Goal: Task Accomplishment & Management: Complete application form

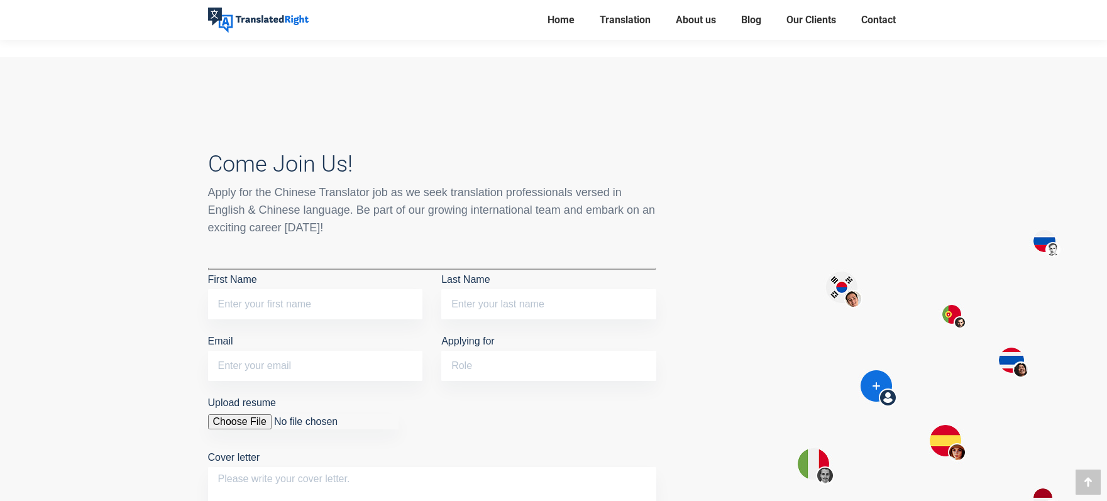
scroll to position [1127, 0]
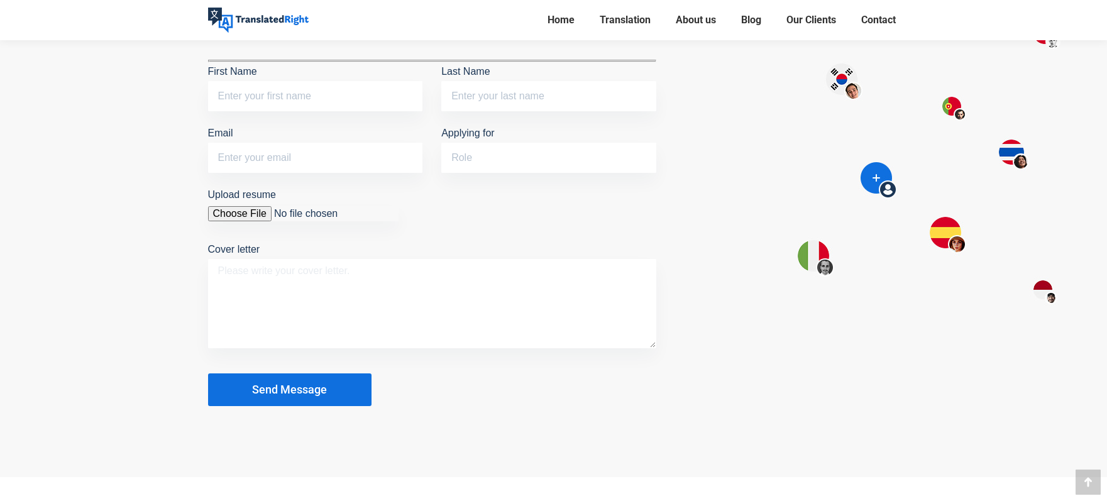
click at [389, 275] on textarea "Cover letter" at bounding box center [432, 303] width 448 height 89
paste textarea "Dear Sir/Madam, As a multilingual Translator, I offer a proven track record of …"
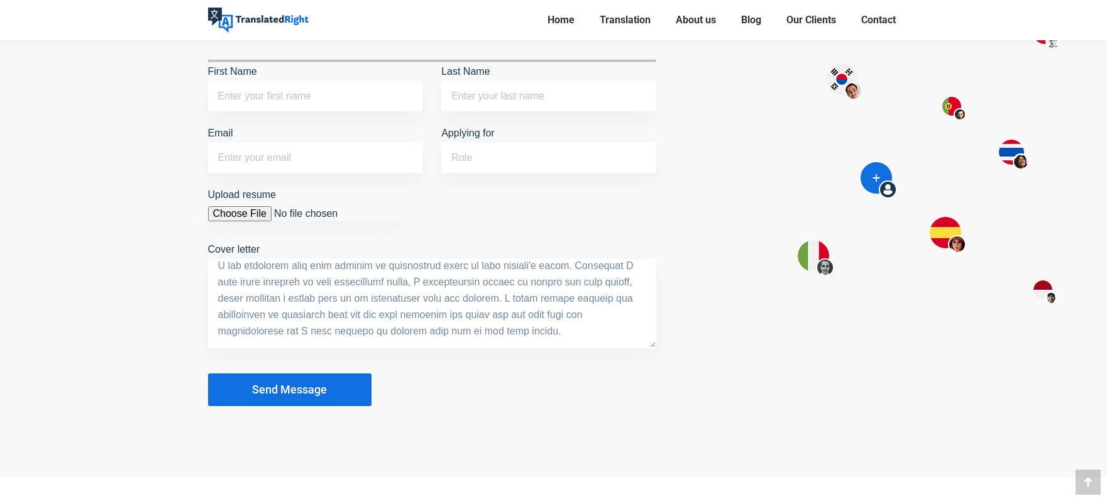
scroll to position [282, 0]
click at [436, 259] on textarea "Cover letter" at bounding box center [432, 303] width 448 height 89
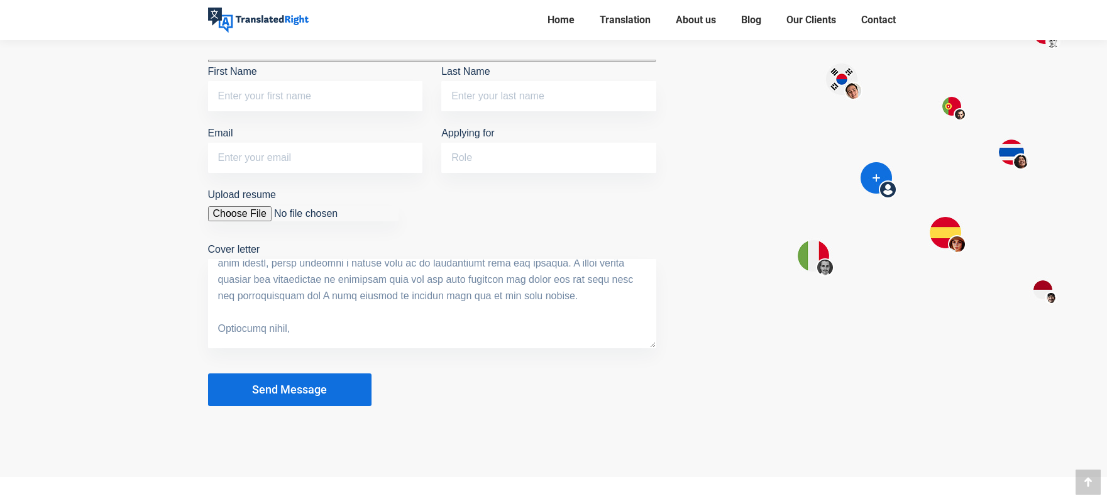
scroll to position [343, 0]
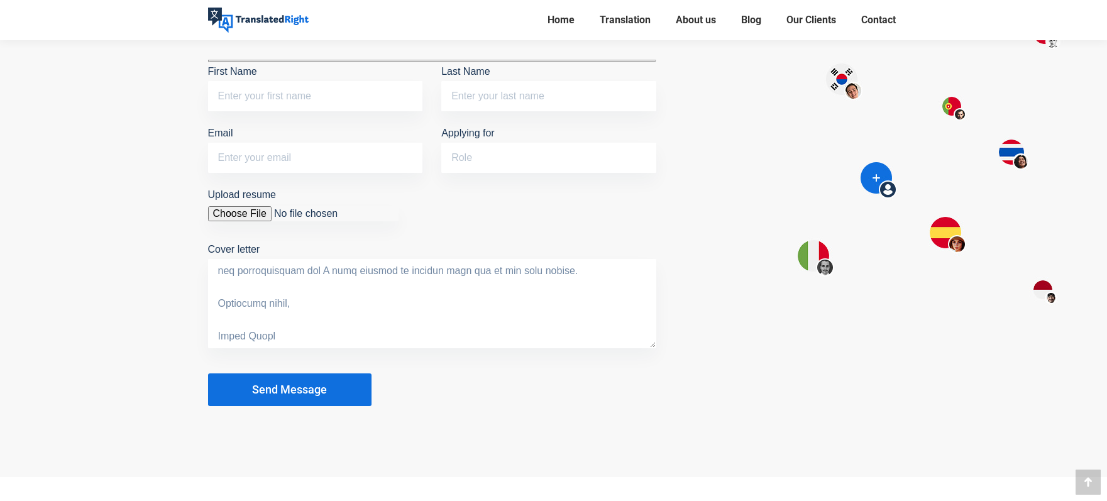
type textarea "Dear Sir/Madam, As a multilingual Translator, I offer a proven track record of …"
click at [235, 206] on input "Upload resume" at bounding box center [303, 213] width 191 height 15
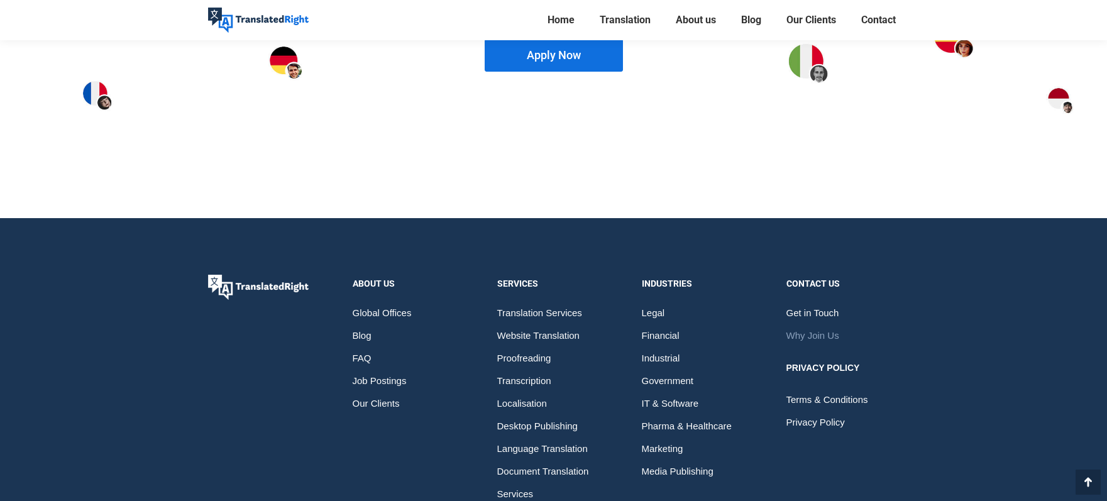
scroll to position [902, 0]
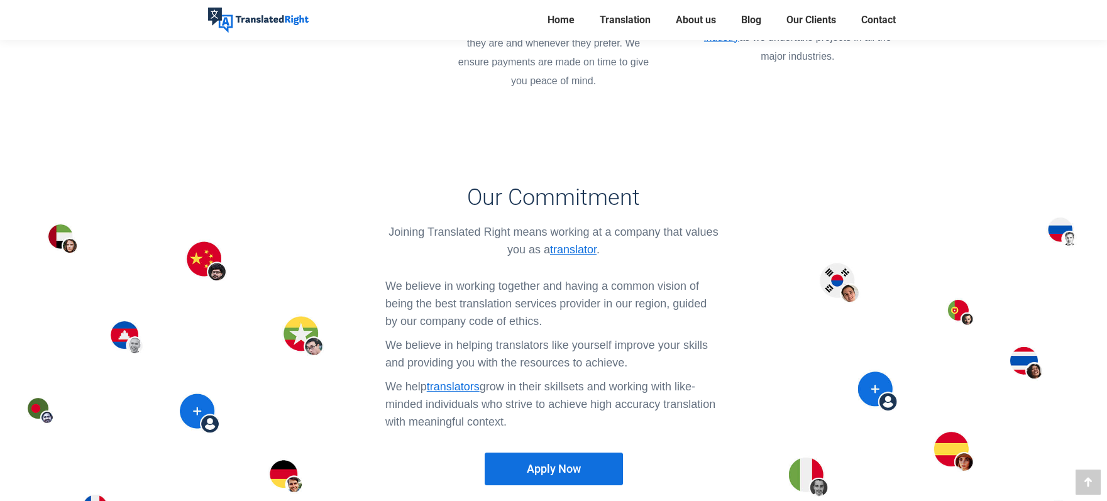
click at [550, 463] on span "Apply Now" at bounding box center [554, 469] width 54 height 13
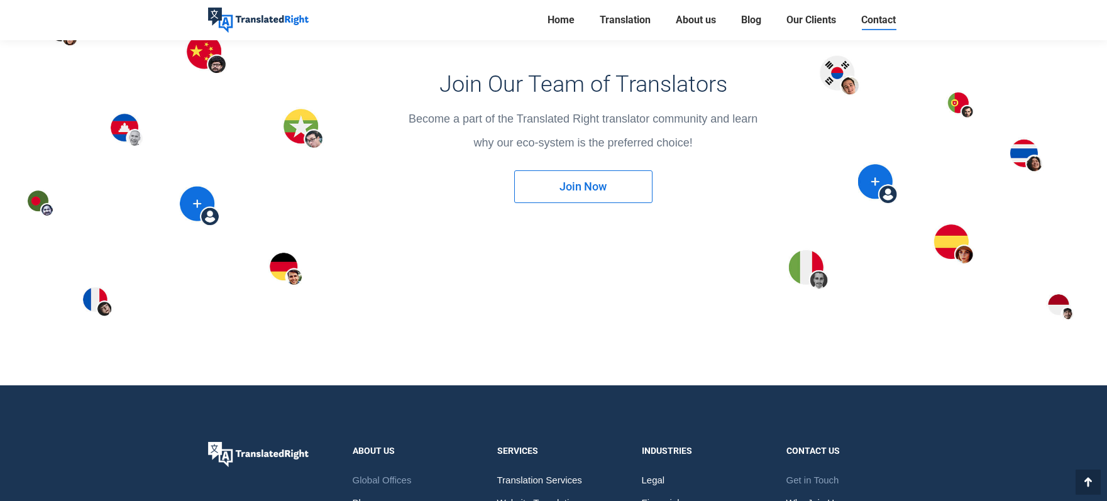
scroll to position [1690, 0]
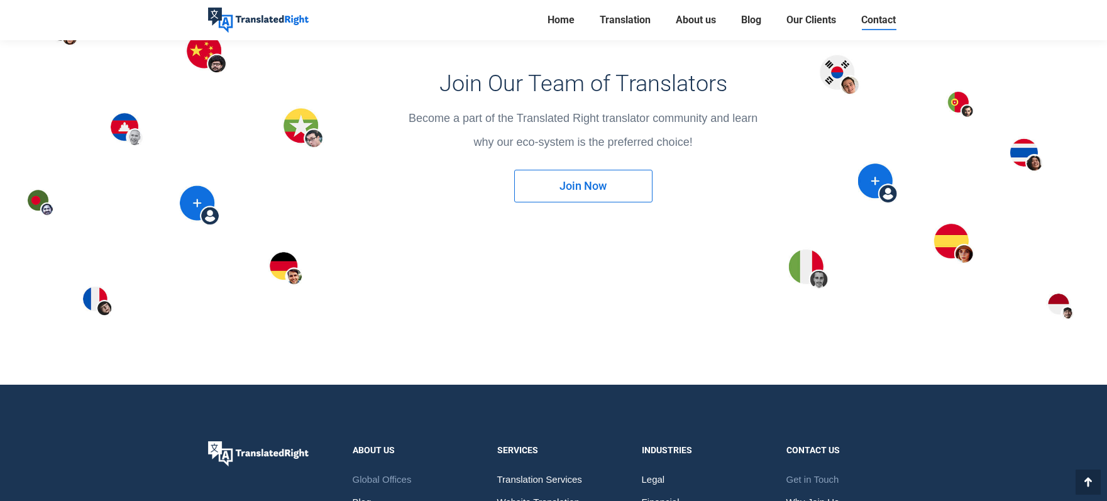
click at [594, 182] on span "Join Now" at bounding box center [583, 186] width 47 height 13
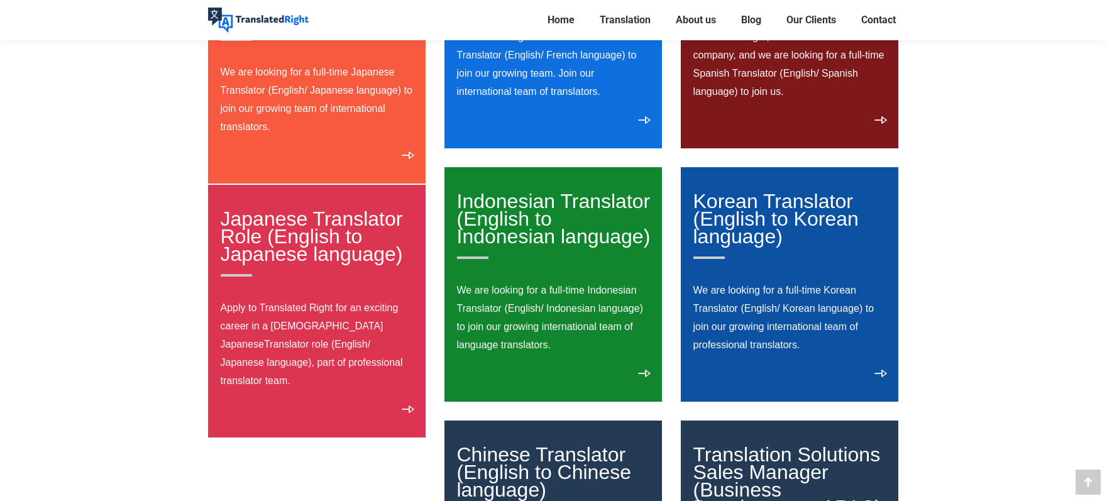
scroll to position [692, 0]
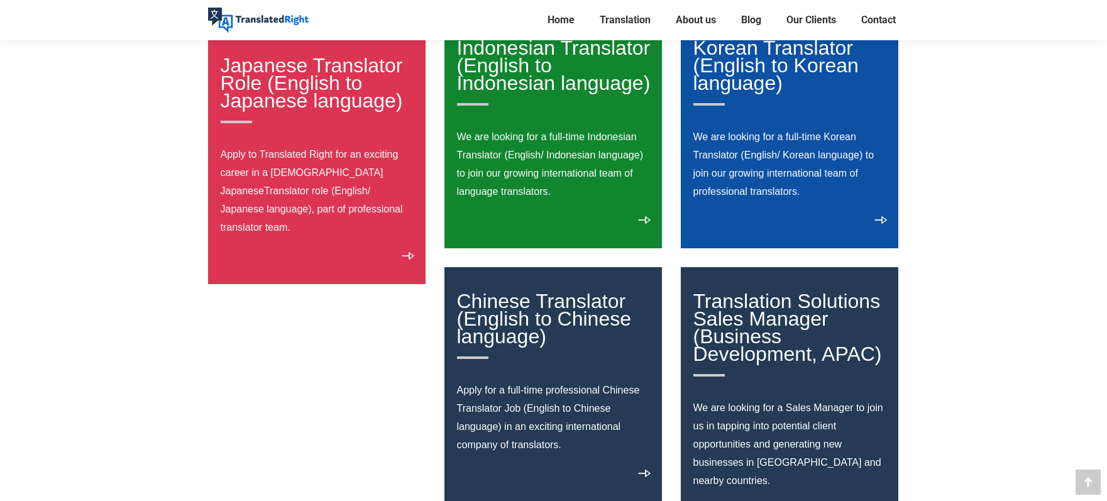
click at [526, 335] on link "Chinese Translator (English to Chinese language)" at bounding box center [554, 324] width 194 height 69
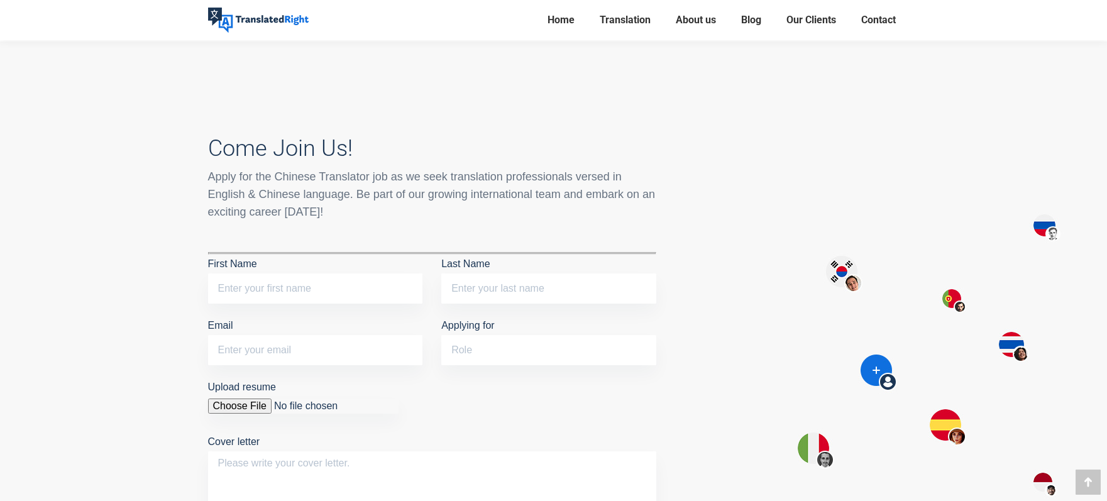
scroll to position [966, 0]
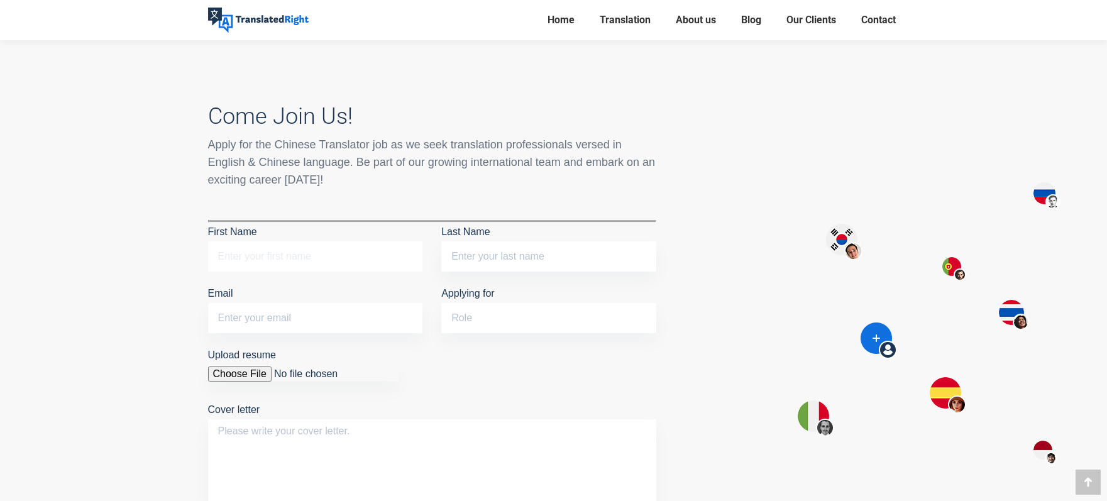
click at [364, 241] on input "First Name" at bounding box center [315, 256] width 215 height 30
type input "Ａ"
type input "[PERSON_NAME]"
click at [535, 241] on input "Last Name" at bounding box center [548, 256] width 215 height 30
type input "Chang"
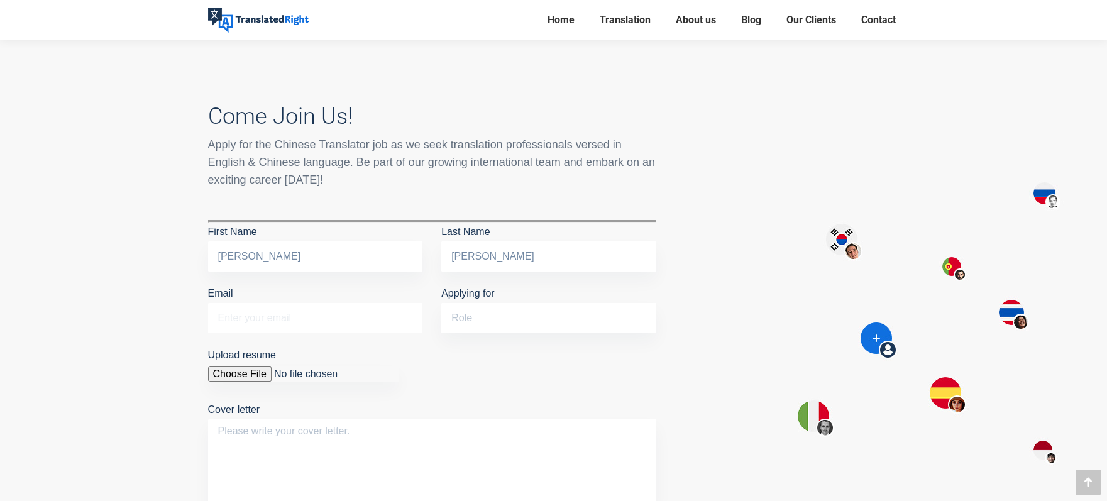
click at [342, 303] on input "Email" at bounding box center [315, 318] width 215 height 30
type input "averett1202@gmail.com"
click at [474, 303] on input "Applying for" at bounding box center [548, 318] width 215 height 30
type input "T"
type input "Traditional Chinese Translator"
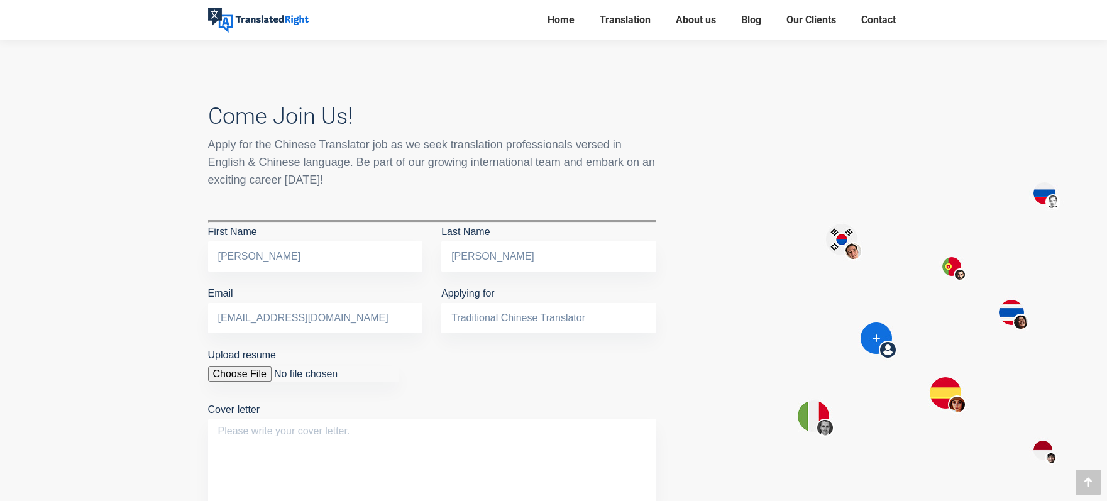
click at [240, 367] on input "Upload resume" at bounding box center [303, 374] width 191 height 15
type input "C:\fakepath\Resume_Annie Chang_20250801.pdf"
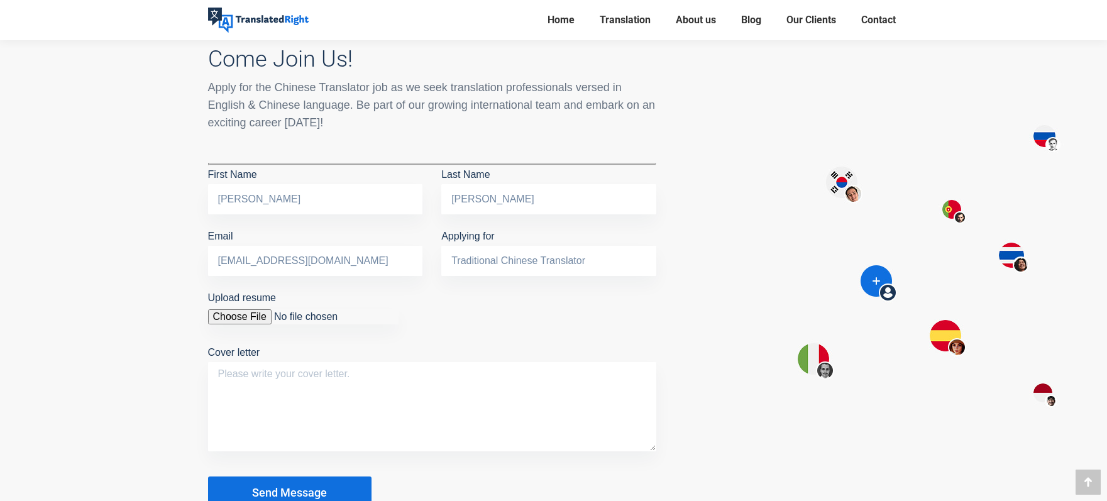
scroll to position [1092, 0]
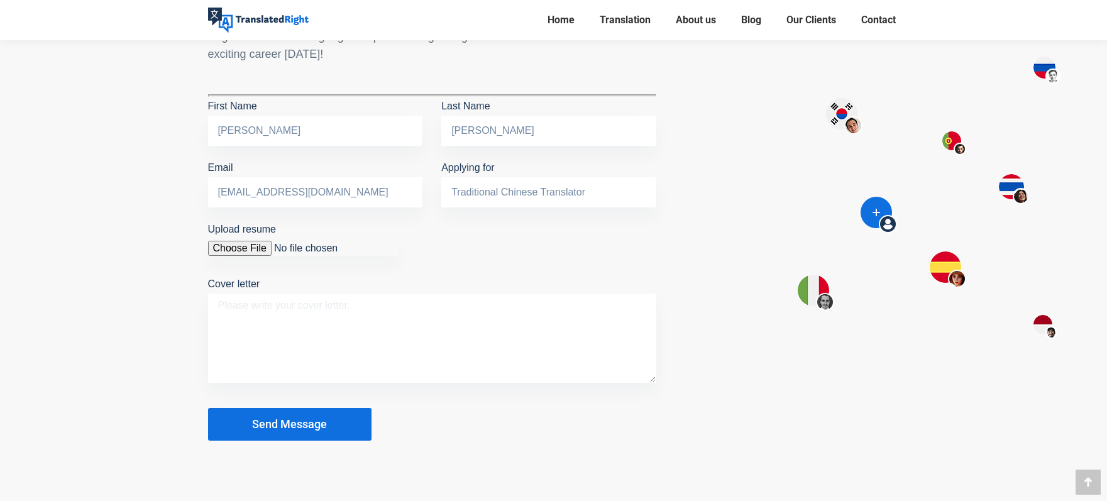
click at [445, 328] on textarea "Cover letter" at bounding box center [432, 338] width 448 height 89
paste textarea "Dear Sir/Madam, As a multilingual Translator, I offer a proven track record of …"
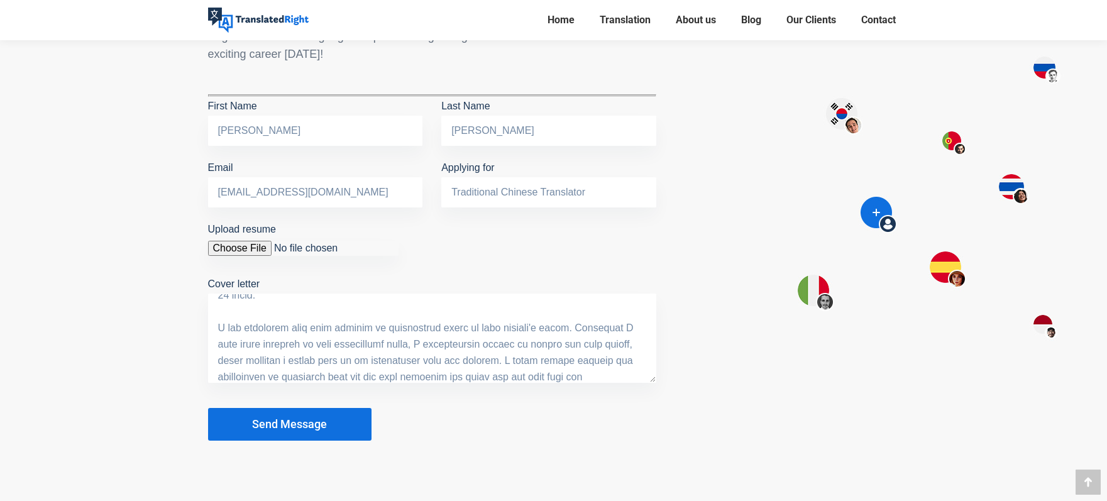
scroll to position [272, 0]
click at [435, 294] on textarea "Cover letter" at bounding box center [432, 338] width 448 height 89
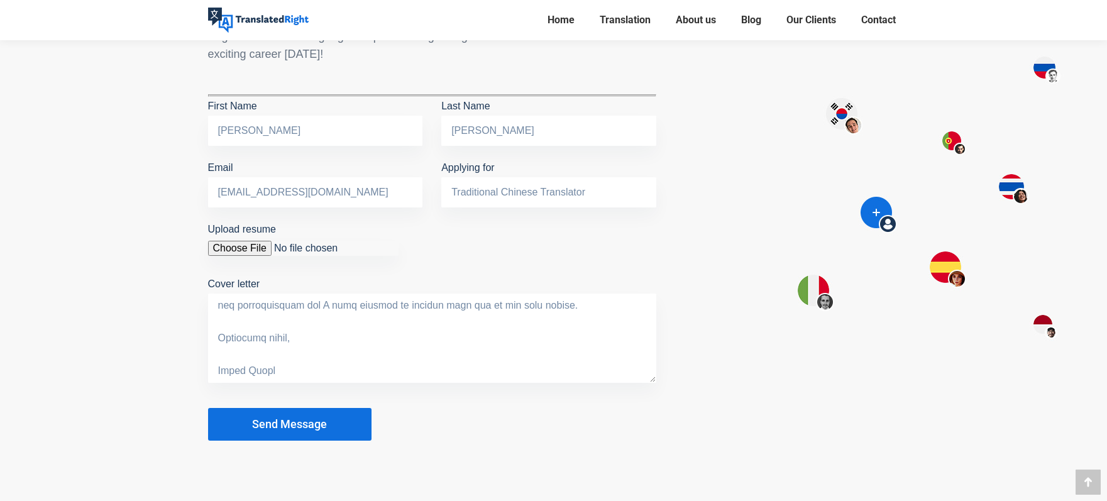
click at [317, 418] on span "Send Message" at bounding box center [289, 424] width 75 height 13
click at [319, 418] on span "Send Message" at bounding box center [289, 424] width 75 height 13
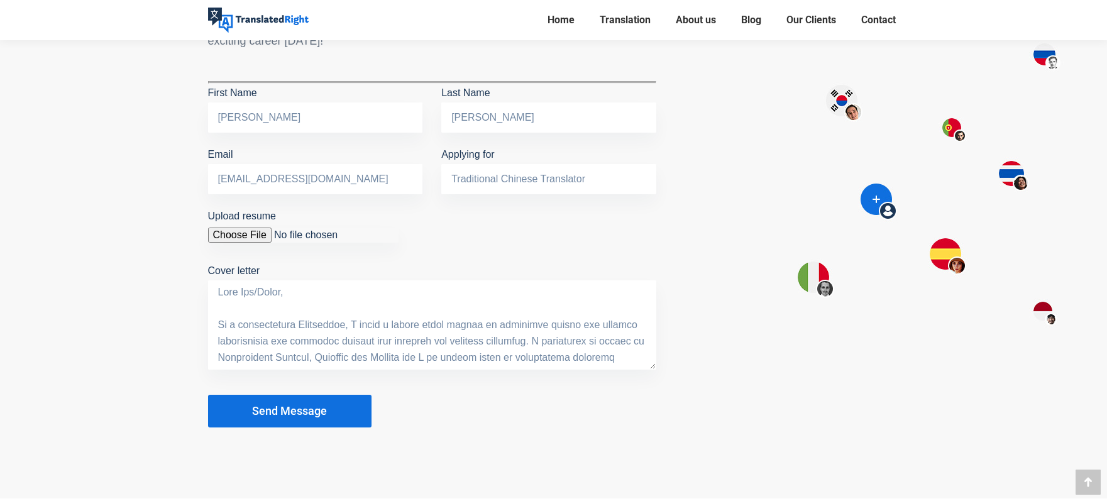
scroll to position [997, 0]
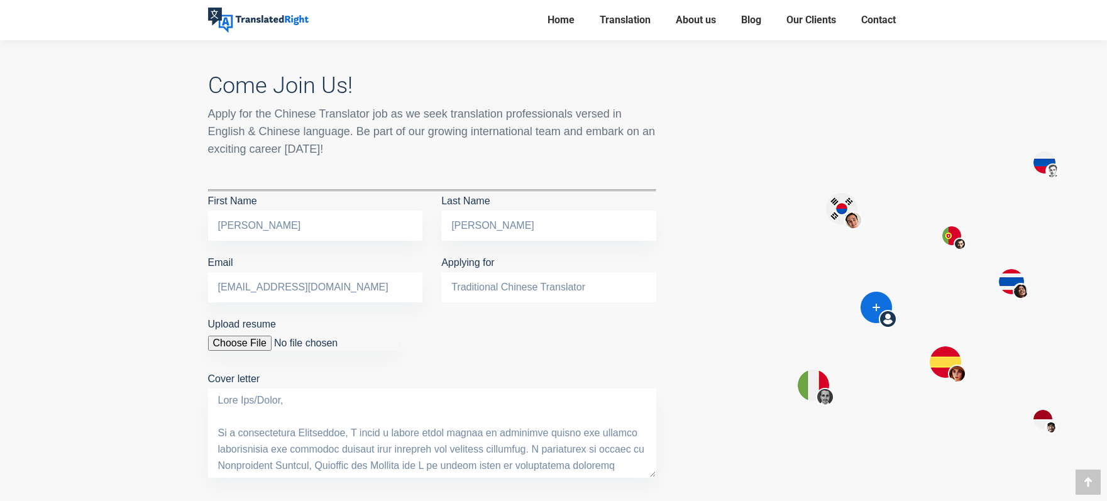
click at [483, 279] on input "Traditional Chinese Translator" at bounding box center [548, 287] width 215 height 30
click at [502, 272] on input "Traditional Chinese Translator" at bounding box center [548, 287] width 215 height 30
click at [429, 315] on p "Upload resume You are not allowed to upload files of this type. Cover letter" at bounding box center [432, 399] width 448 height 169
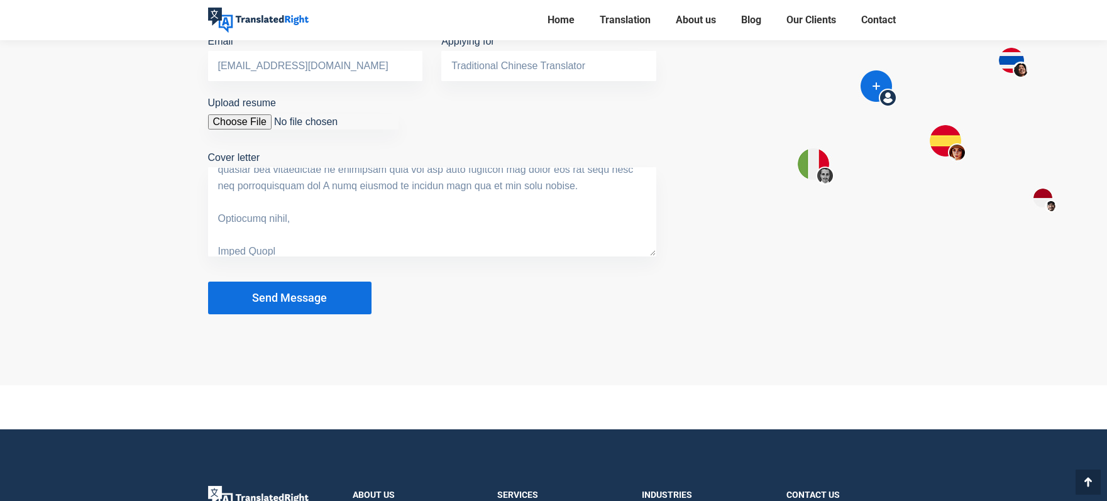
scroll to position [336, 0]
click at [379, 228] on textarea "Cover letter" at bounding box center [432, 211] width 448 height 89
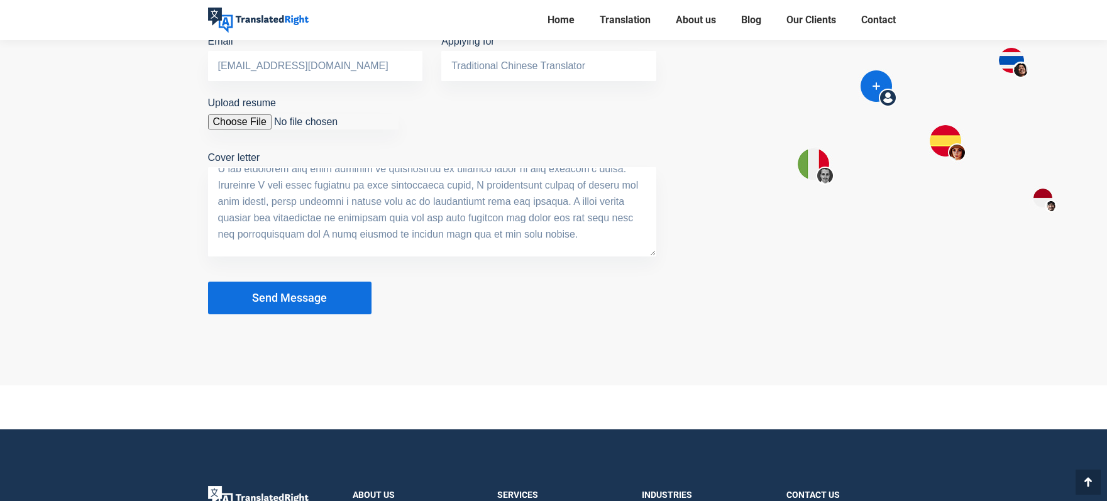
scroll to position [246, 0]
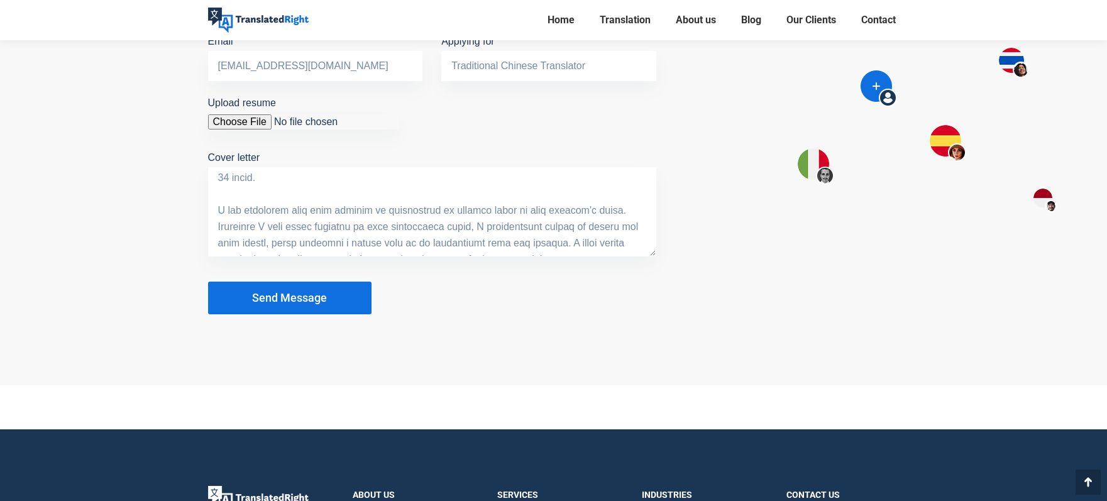
click at [287, 282] on button "Send Message" at bounding box center [289, 298] width 163 height 33
click at [284, 292] on span "Send Message" at bounding box center [289, 298] width 75 height 13
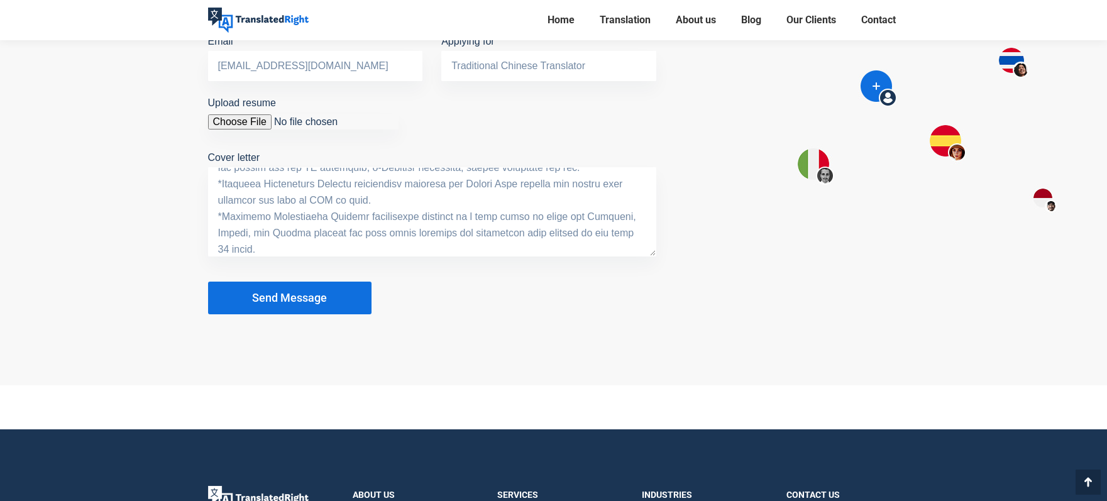
scroll to position [63, 0]
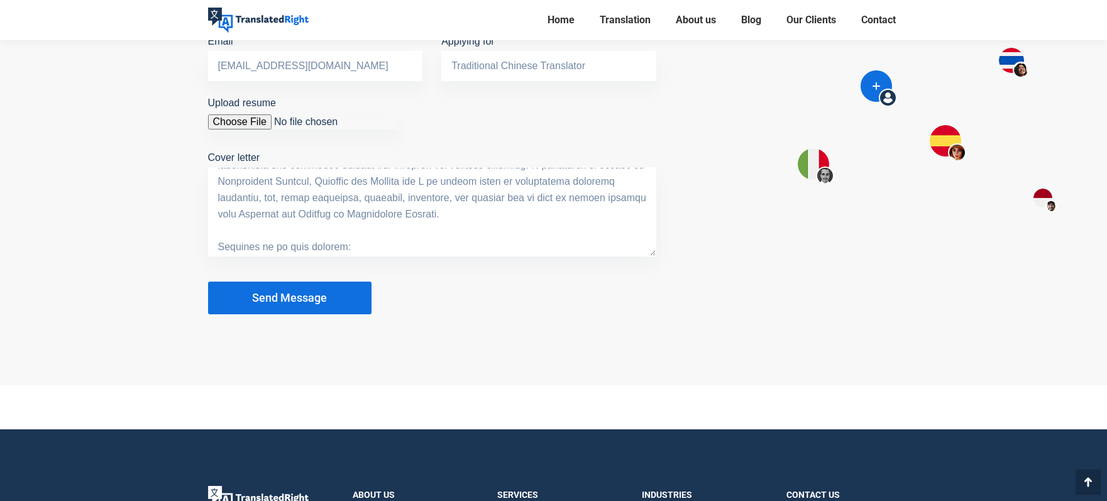
click at [878, 245] on div at bounding box center [797, 75] width 224 height 492
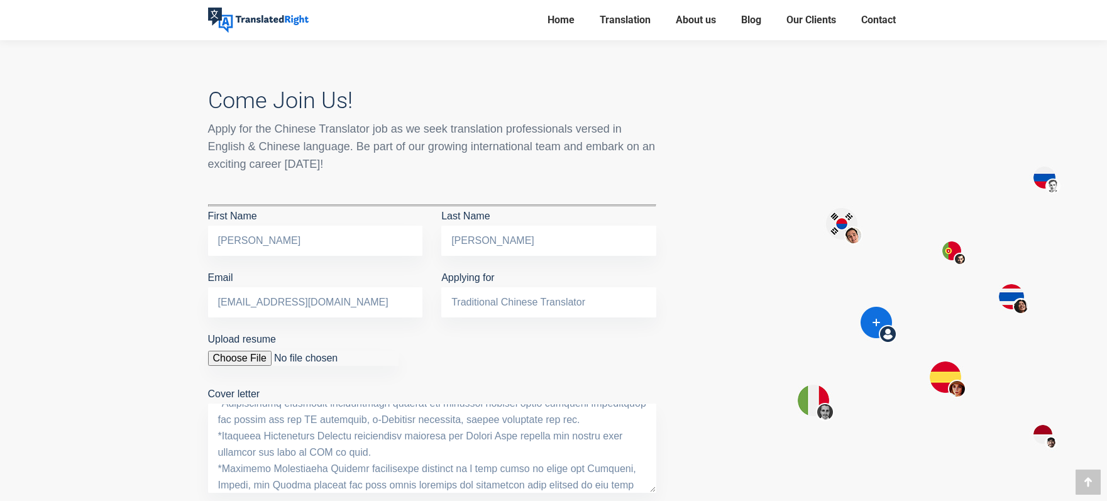
scroll to position [180, 0]
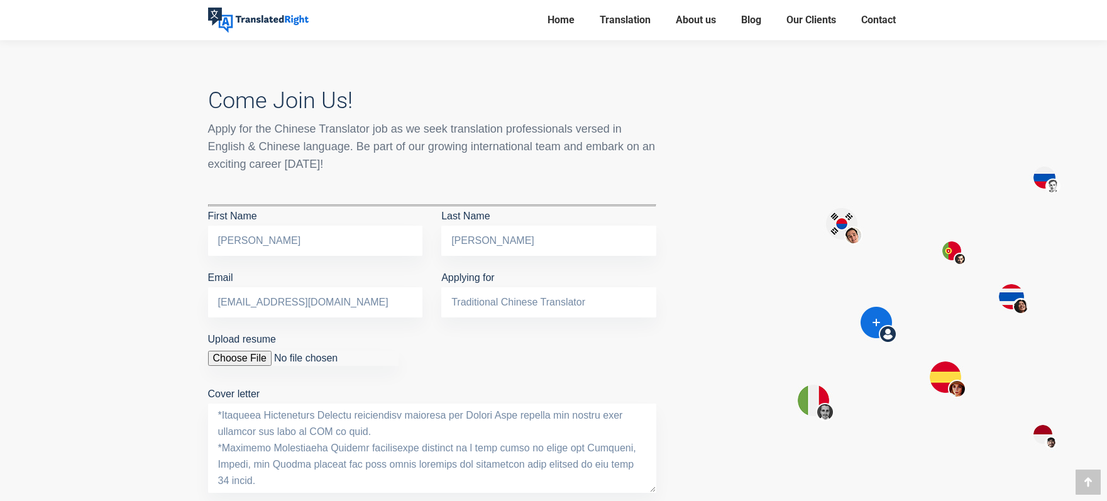
drag, startPoint x: 220, startPoint y: 402, endPoint x: 257, endPoint y: 456, distance: 65.1
click at [257, 456] on textarea "Cover letter" at bounding box center [432, 448] width 448 height 89
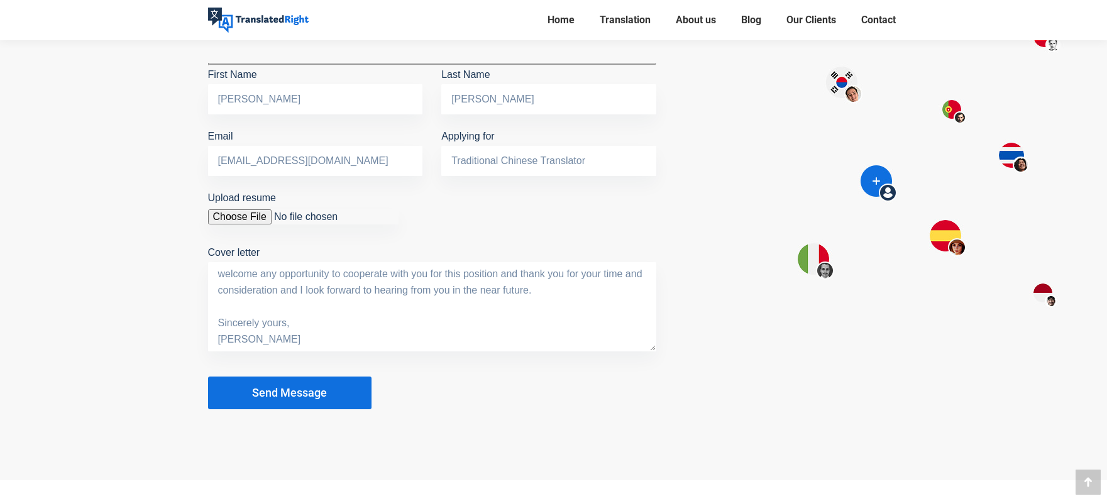
scroll to position [1149, 0]
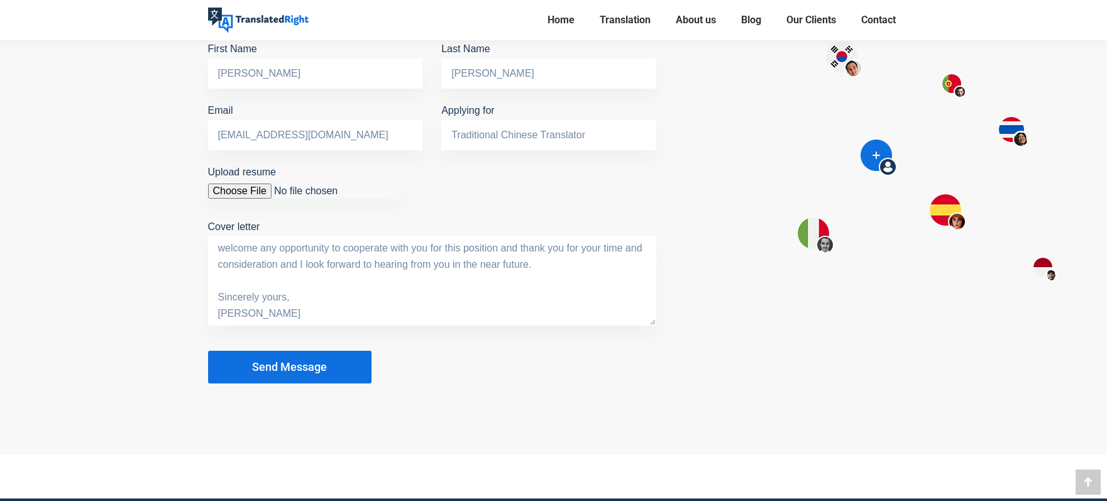
type textarea "Dear Sir/Madam, As a multilingual Translator, I offer a proven track record of …"
click at [270, 358] on button "Send Message" at bounding box center [289, 367] width 163 height 33
click at [319, 392] on div at bounding box center [553, 140] width 1107 height 628
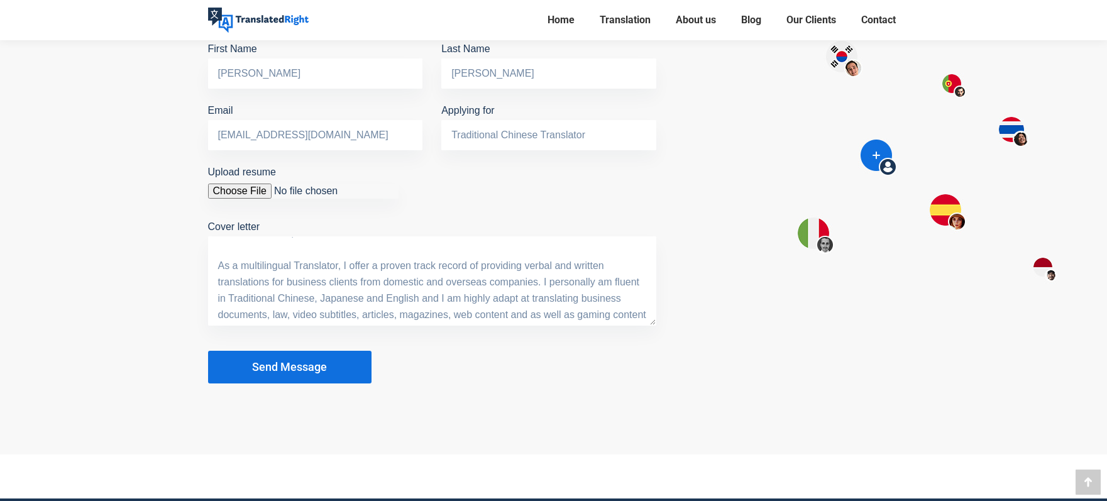
scroll to position [0, 0]
drag, startPoint x: 285, startPoint y: 292, endPoint x: 188, endPoint y: 196, distance: 136.9
click at [189, 196] on div "Come Join Us! Apply for the Chinese Translator job as we seek translation profe…" at bounding box center [432, 144] width 486 height 511
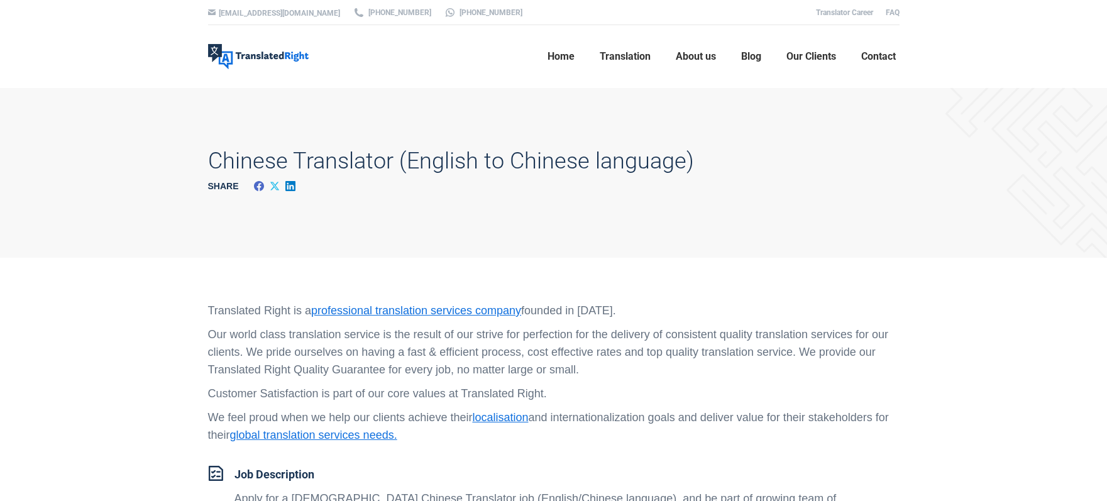
scroll to position [1149, 0]
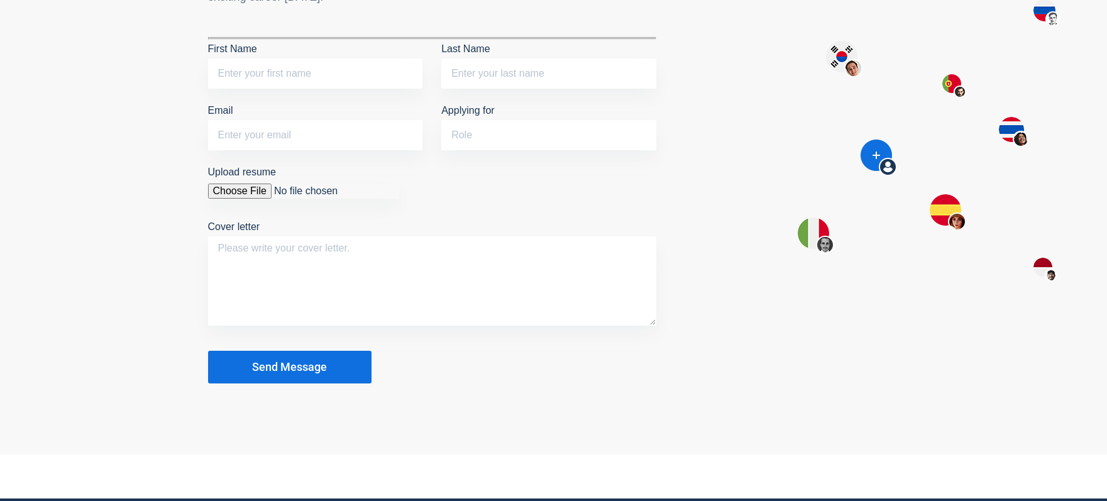
click at [299, 58] on input "First Name" at bounding box center [315, 73] width 215 height 30
type input "Annie"
click at [518, 58] on input "Last Name" at bounding box center [548, 73] width 215 height 30
type input "Chang"
click at [329, 120] on input "Email" at bounding box center [315, 135] width 215 height 30
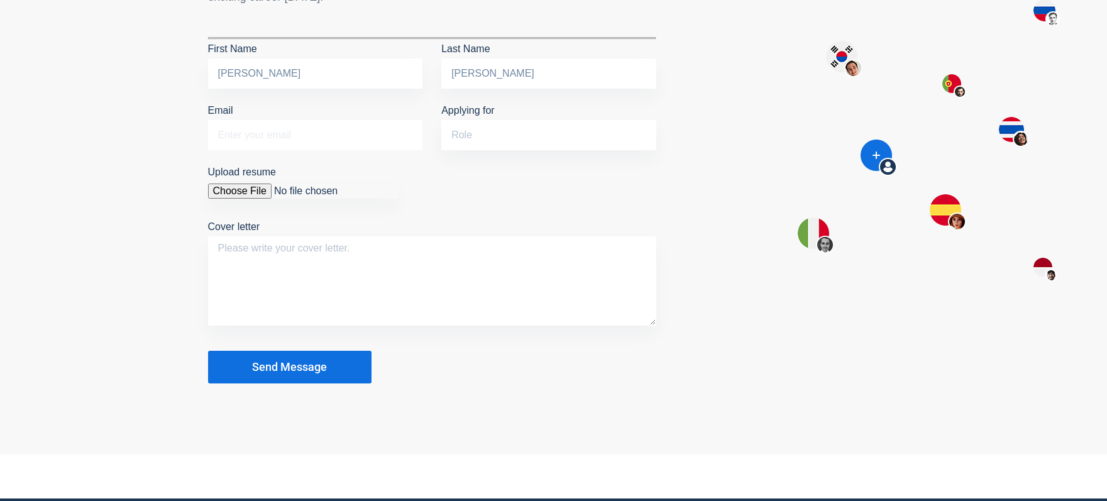
type input "averett1202@gmail.com"
click at [502, 120] on input "Applying for" at bounding box center [548, 135] width 215 height 30
type input "Traditional Chinese Translator"
click at [315, 257] on textarea "Cover letter" at bounding box center [432, 280] width 448 height 89
paste textarea "Dear Sir/Madam, As a multilingual Translator, I offer a proven track record of …"
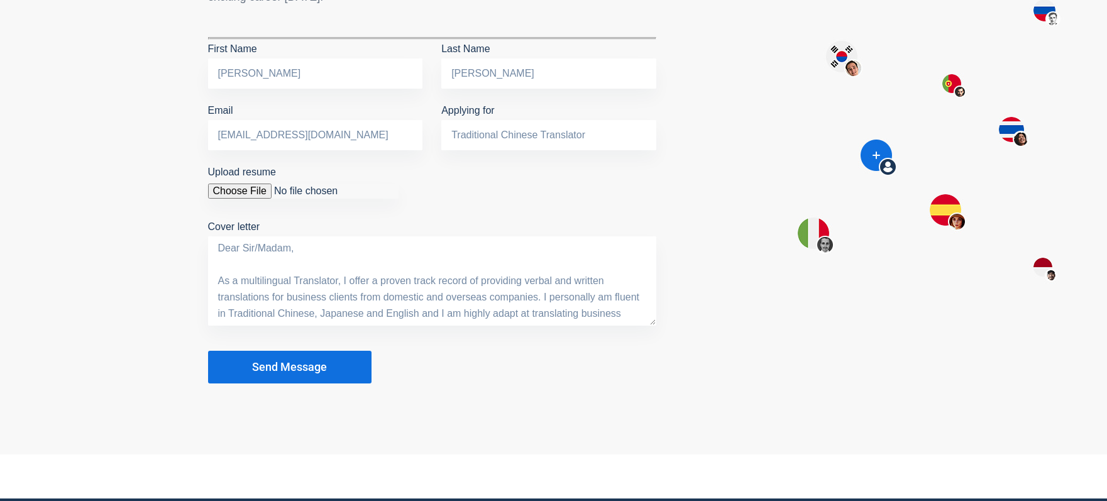
scroll to position [174, 0]
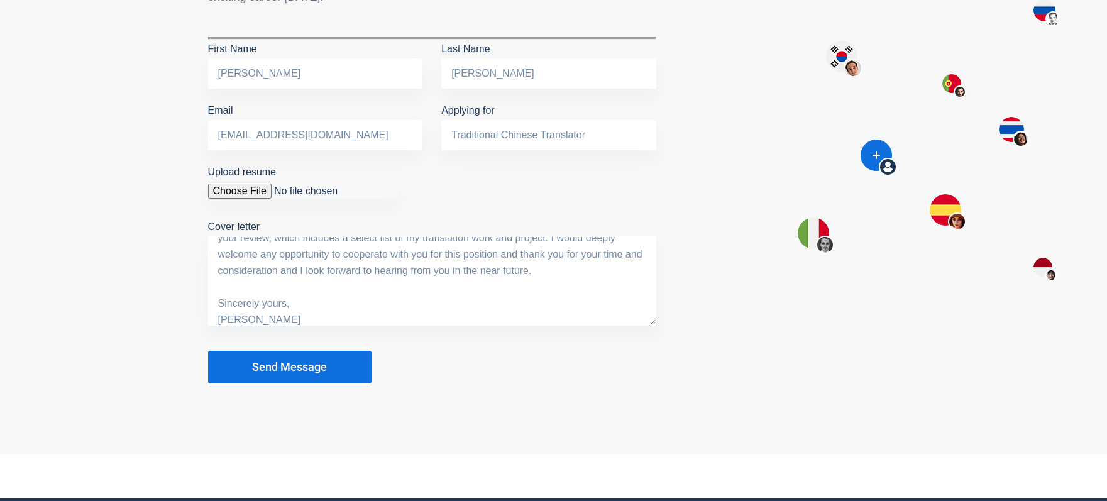
type textarea "Dear Sir/Madam, As a multilingual Translator, I offer a proven track record of …"
click at [248, 184] on input "Upload resume" at bounding box center [303, 191] width 191 height 15
click at [218, 184] on input "Upload resume" at bounding box center [303, 191] width 191 height 15
type input "C:\fakepath\Resume_Annie Chang_20250801.pdf"
click at [296, 351] on button "Send Message" at bounding box center [289, 367] width 163 height 33
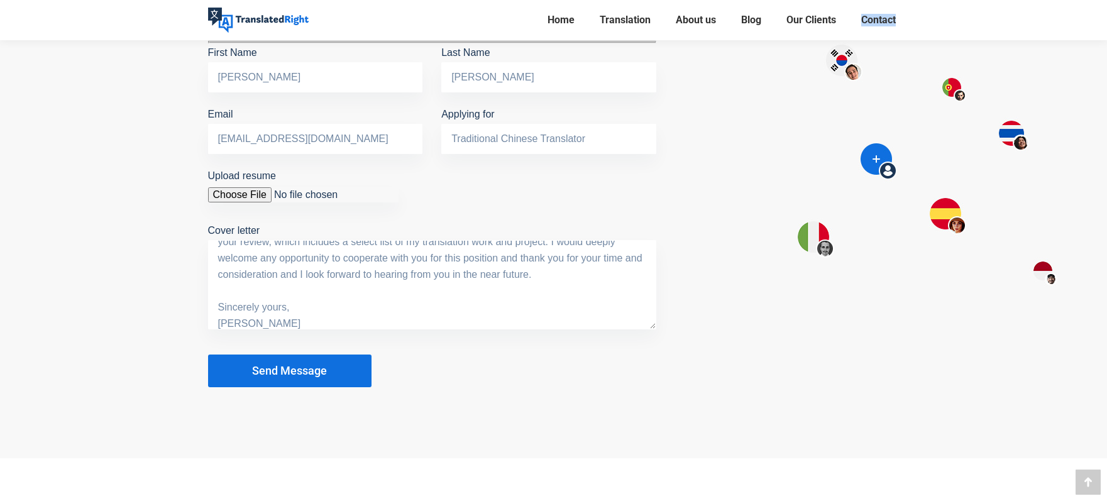
scroll to position [0, 0]
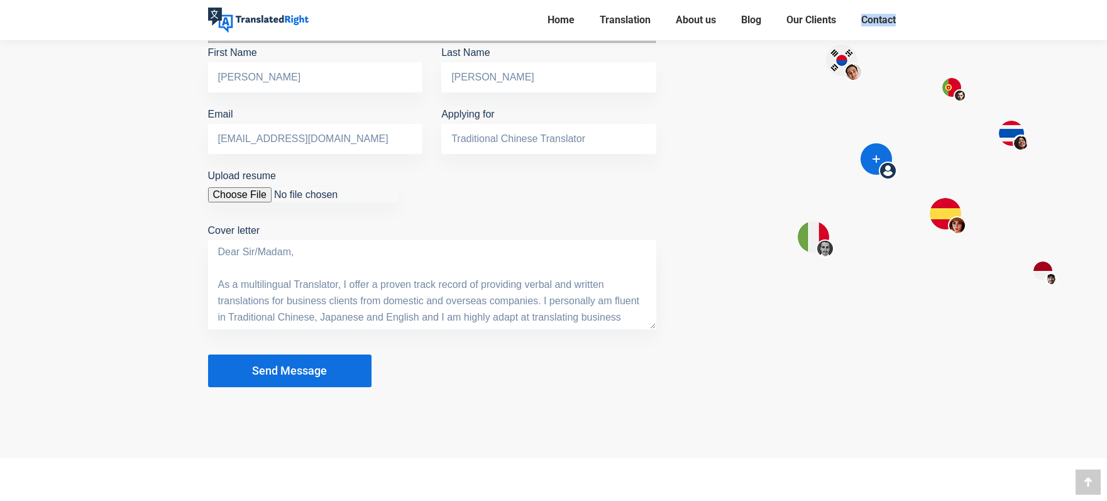
click at [275, 365] on span "Send Message" at bounding box center [289, 371] width 75 height 13
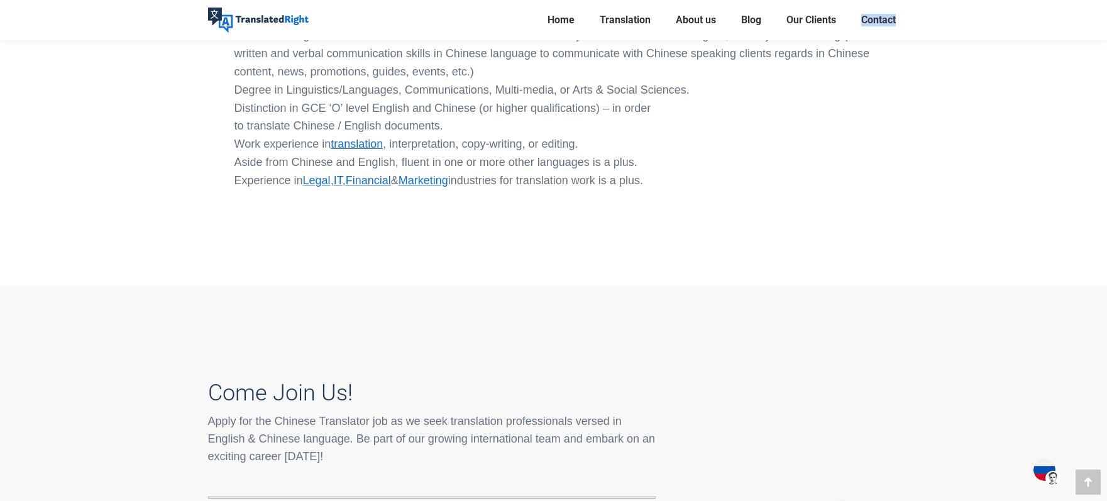
scroll to position [633, 0]
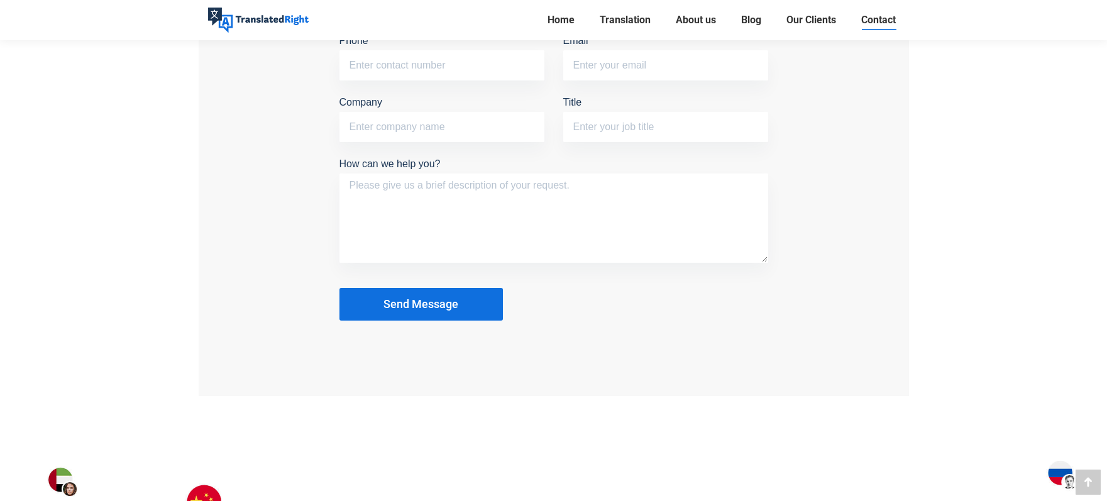
scroll to position [1241, 0]
